Goal: Navigation & Orientation: Understand site structure

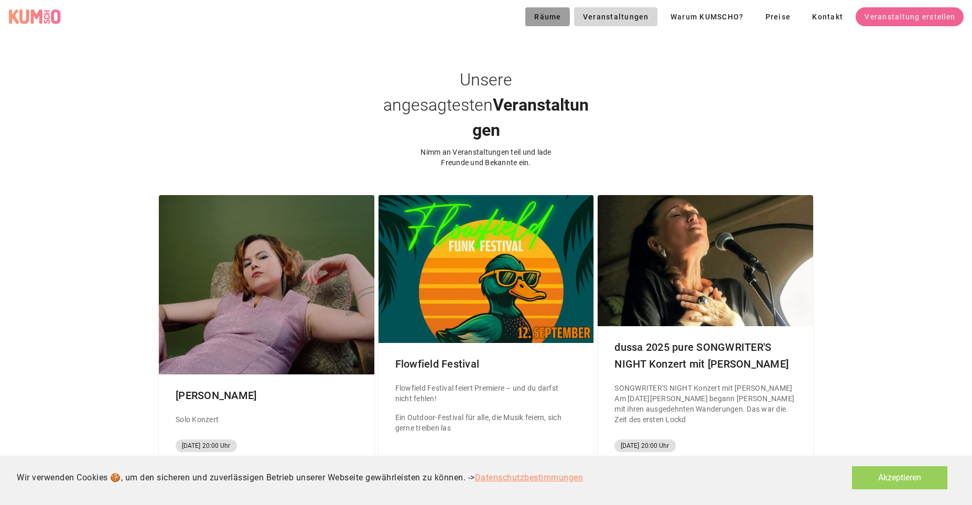
click at [542, 13] on span "Räume" at bounding box center [548, 17] width 28 height 8
click at [692, 16] on span "Warum KUMSCHO?" at bounding box center [707, 17] width 74 height 8
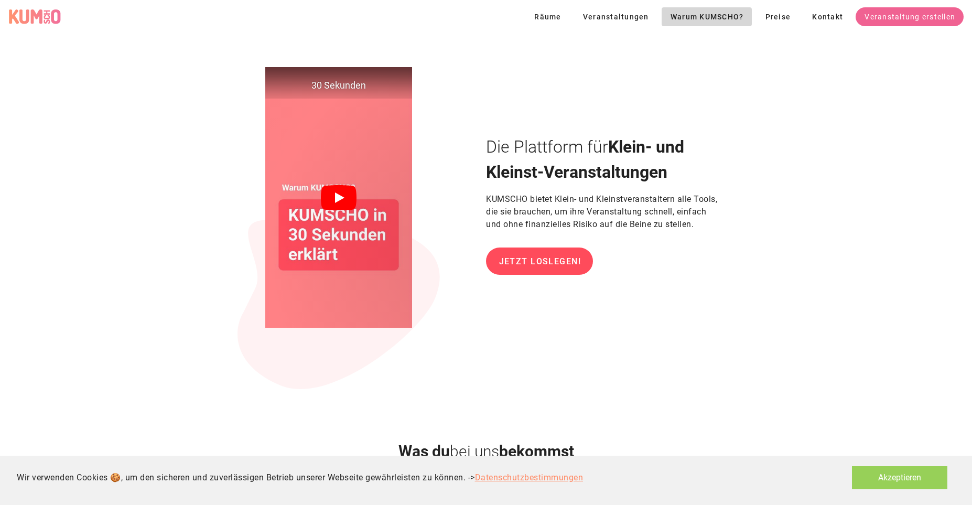
click at [331, 199] on icon at bounding box center [339, 197] width 36 height 25
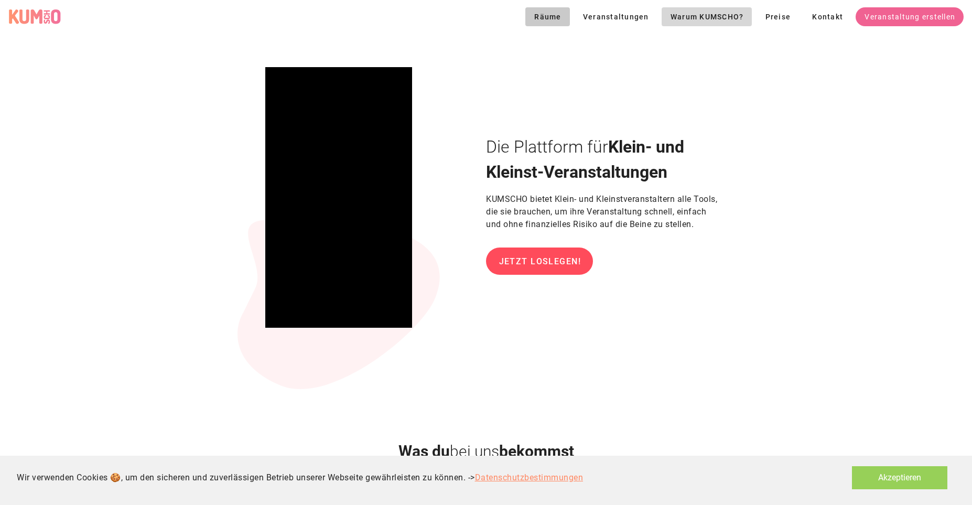
click at [551, 16] on span "Räume" at bounding box center [548, 17] width 28 height 8
click at [830, 16] on span "Kontakt" at bounding box center [827, 17] width 31 height 8
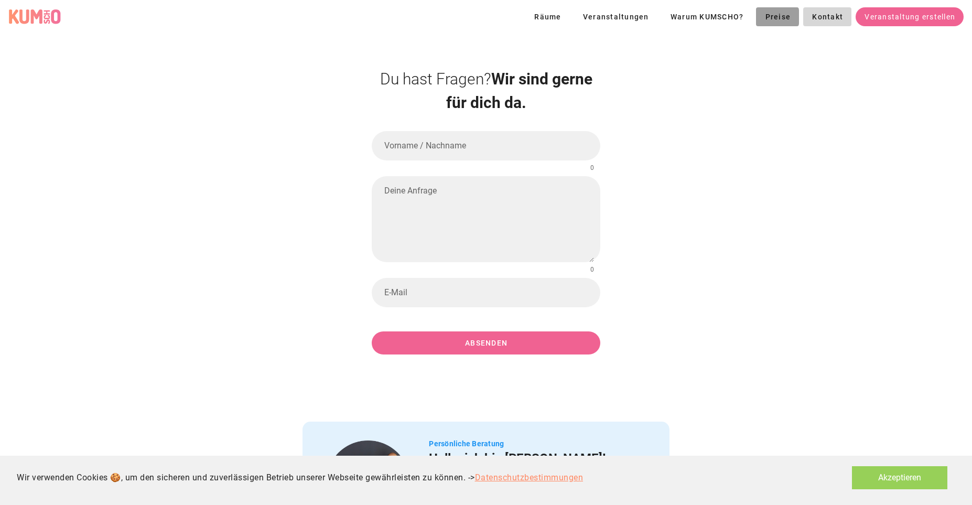
click at [779, 14] on span "Preise" at bounding box center [778, 17] width 26 height 8
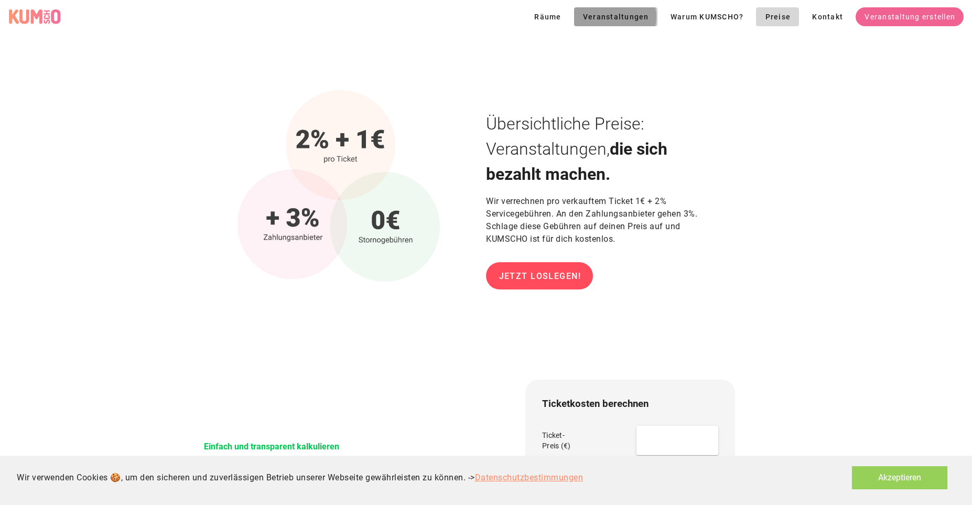
click at [626, 19] on span "Veranstaltungen" at bounding box center [616, 17] width 67 height 8
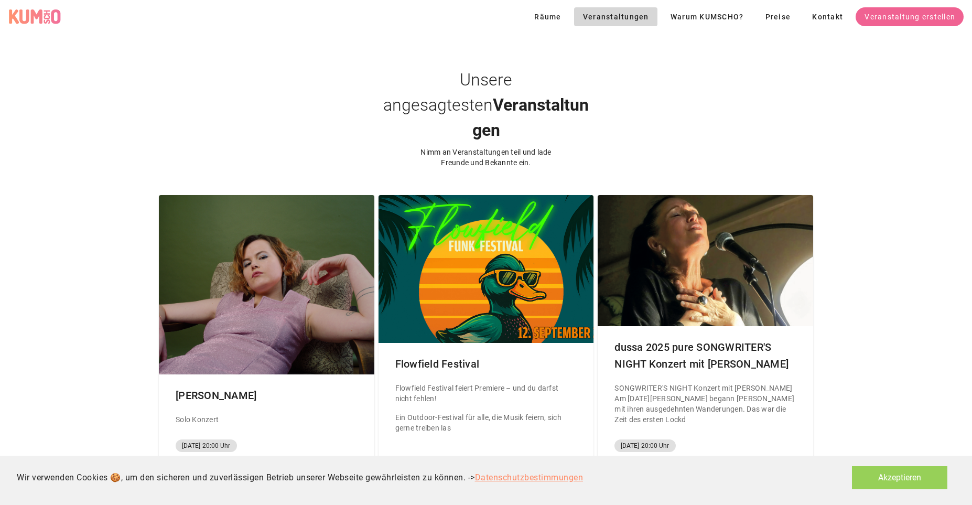
click at [29, 20] on div "KUMSCHO Logo" at bounding box center [34, 17] width 52 height 16
